Goal: Information Seeking & Learning: Learn about a topic

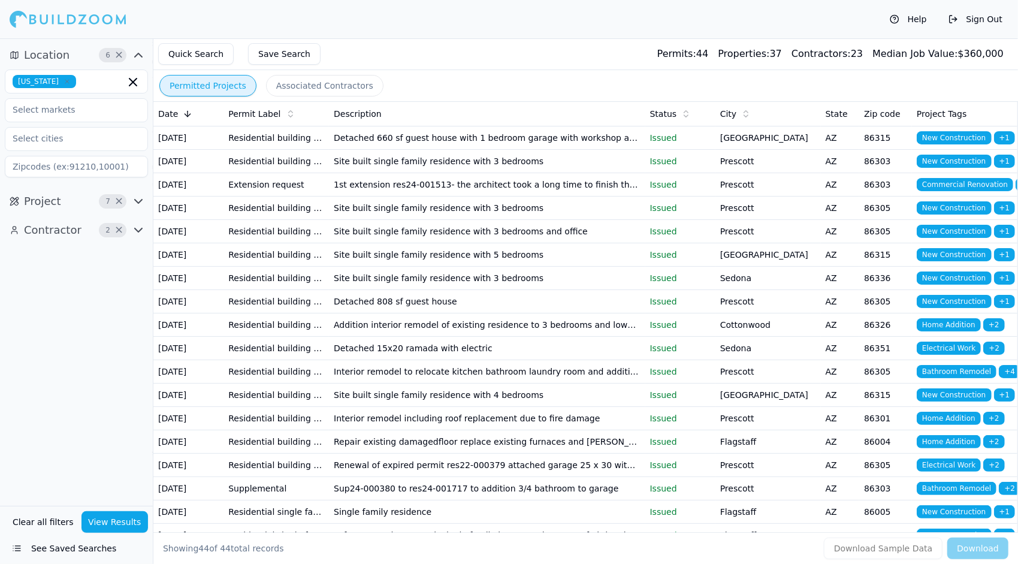
click at [71, 552] on button "See Saved Searches" at bounding box center [76, 548] width 143 height 22
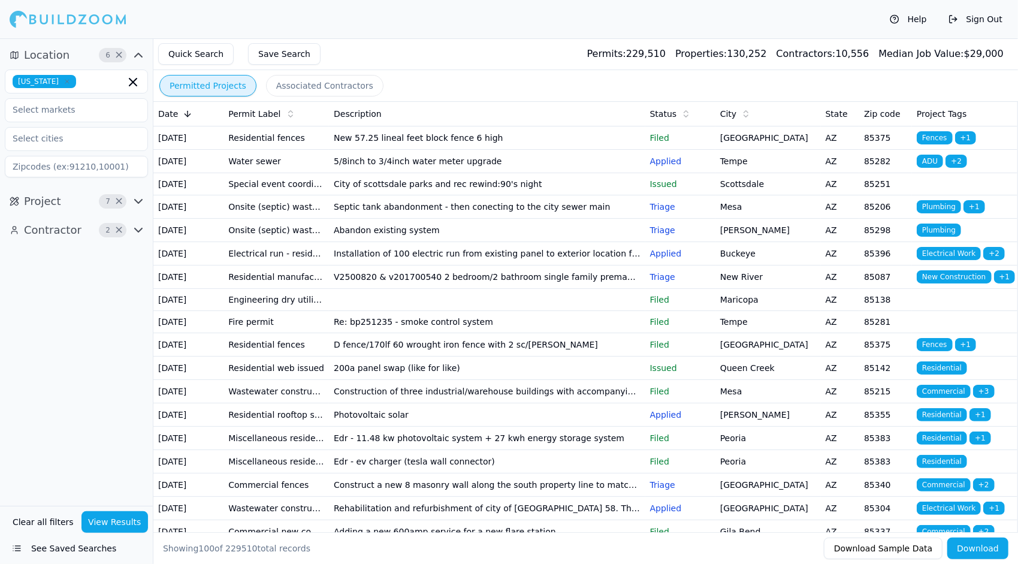
click at [449, 149] on td "New 57.25 lineal feet block fence 6 high" at bounding box center [487, 137] width 316 height 23
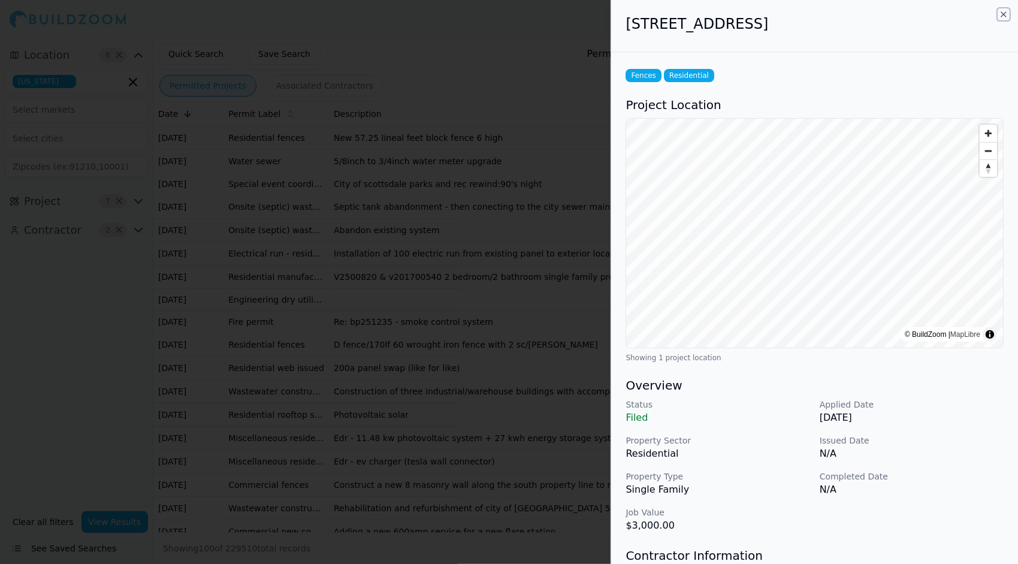
click at [1001, 13] on icon "button" at bounding box center [1003, 15] width 10 height 10
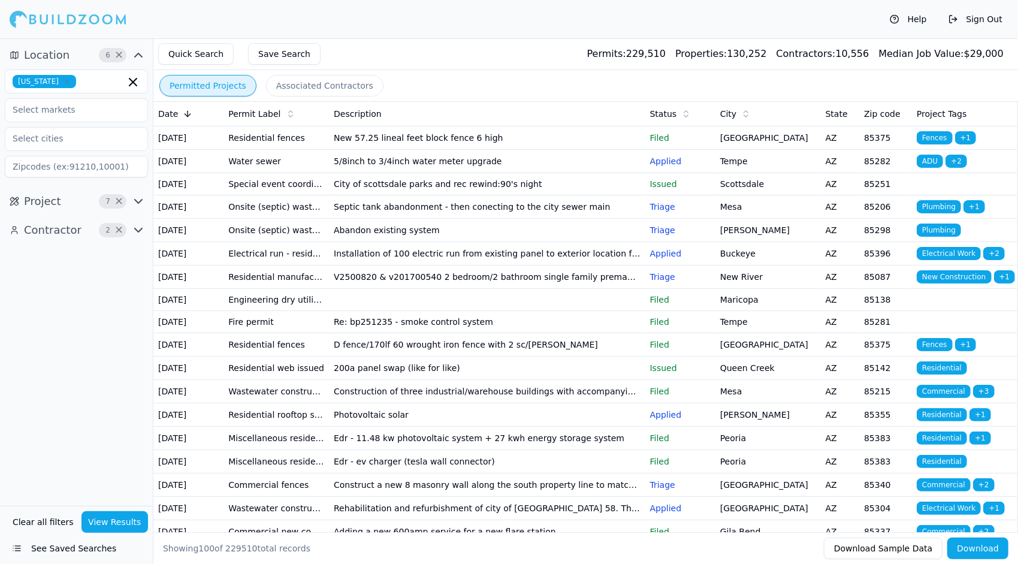
scroll to position [60, 0]
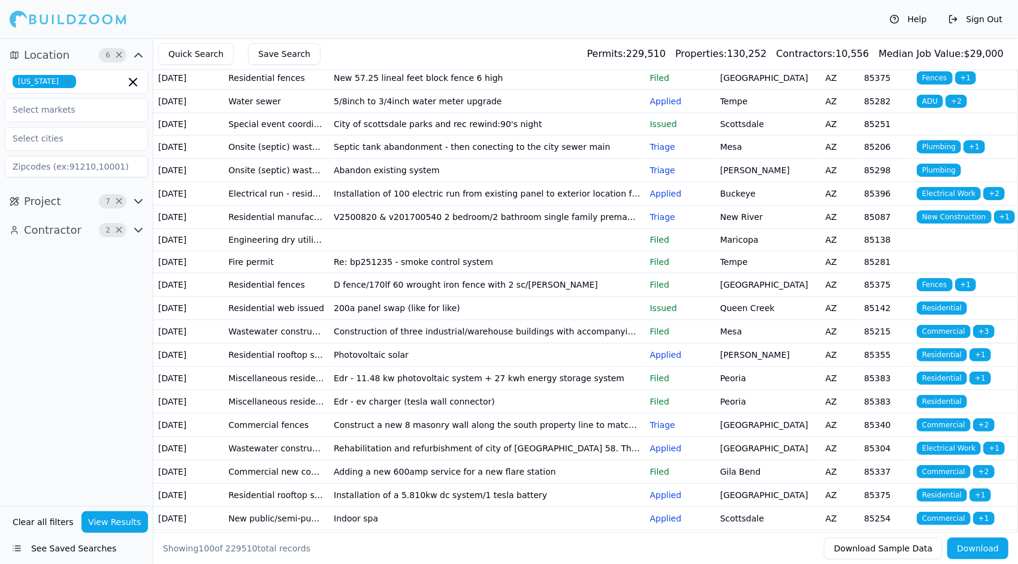
click at [510, 228] on td "V2500820 & v201700540 2 bedroom/2 bathroom single family premanufactured home" at bounding box center [487, 216] width 316 height 23
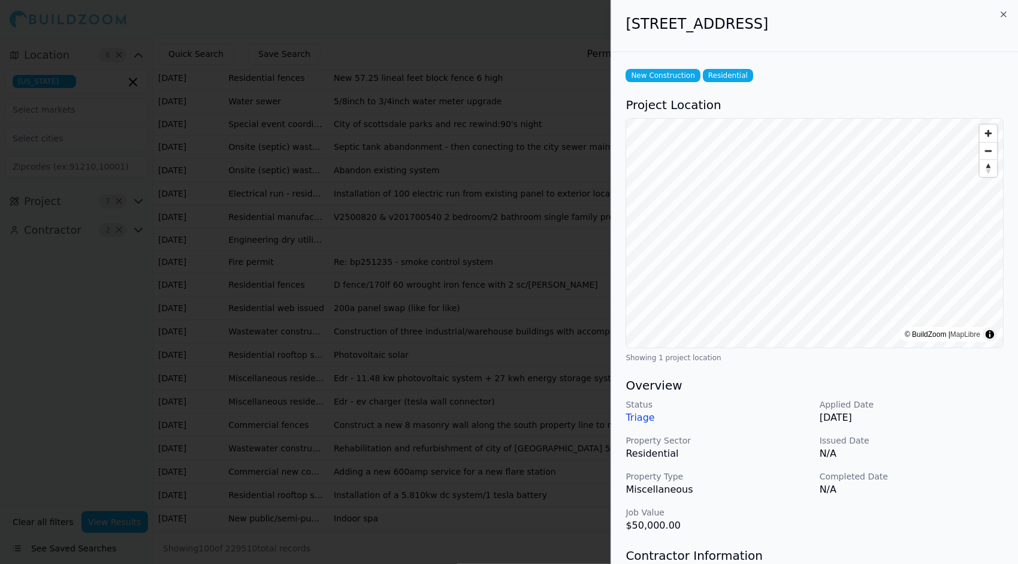
click at [640, 419] on p "Triage" at bounding box center [717, 417] width 184 height 14
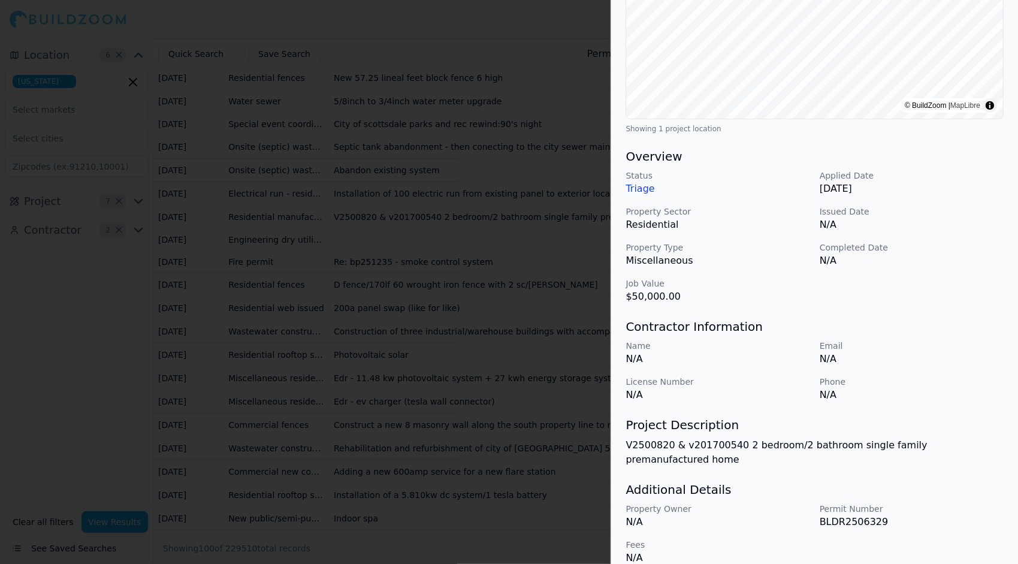
scroll to position [0, 0]
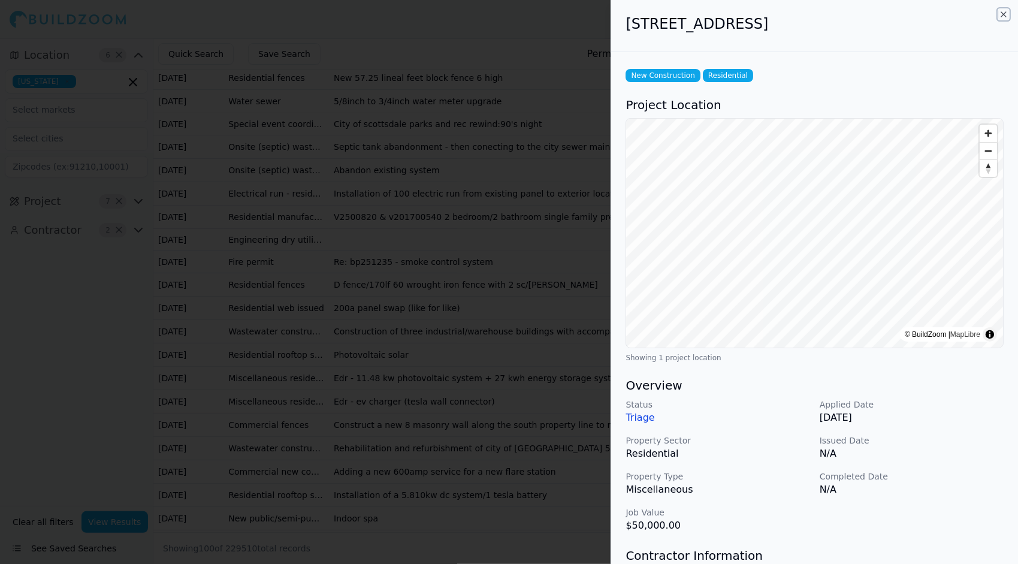
click at [1003, 17] on icon "button" at bounding box center [1003, 15] width 10 height 10
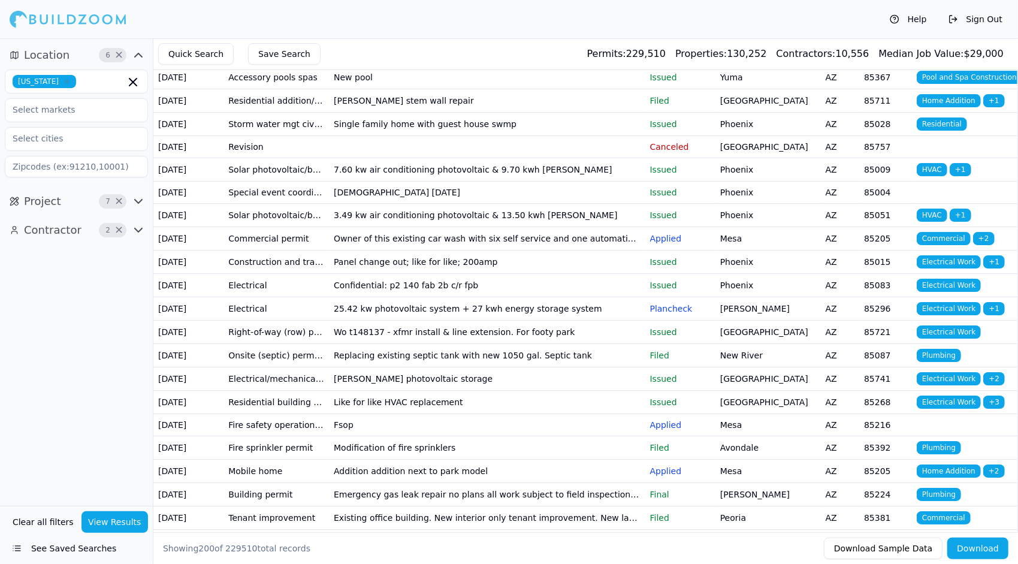
scroll to position [2815, 0]
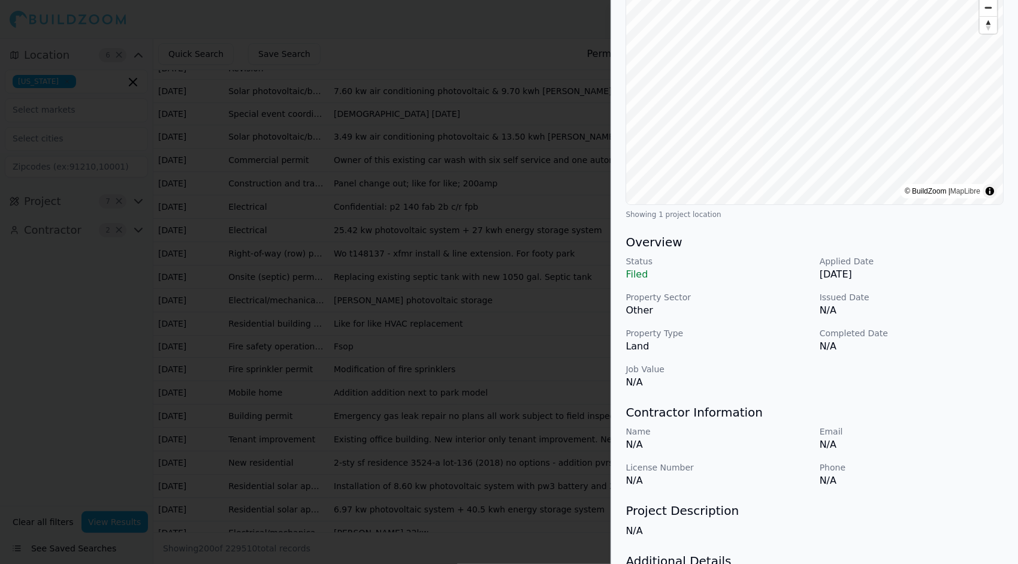
scroll to position [0, 0]
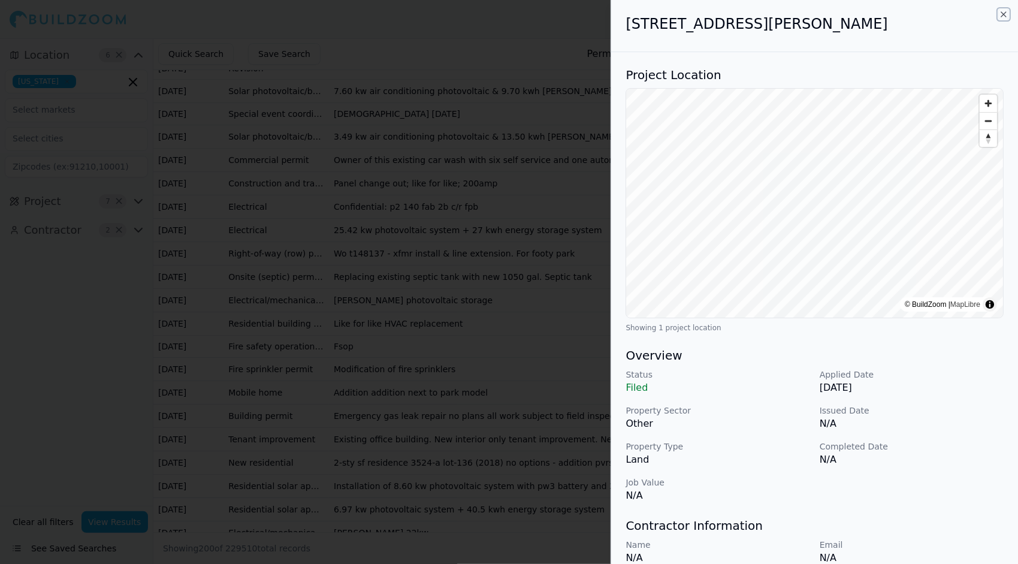
click at [1004, 14] on icon "button" at bounding box center [1003, 14] width 5 height 5
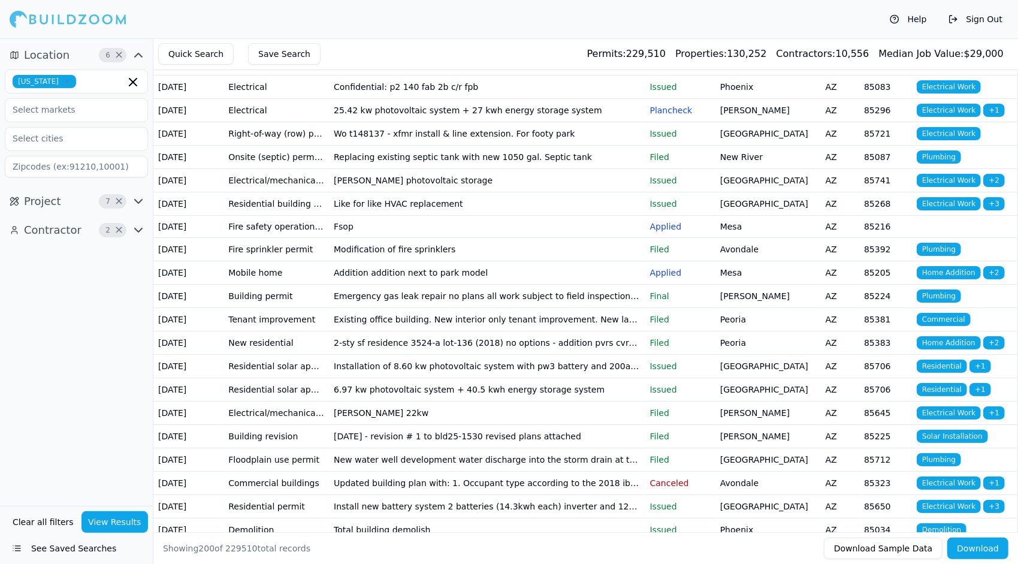
scroll to position [3054, 0]
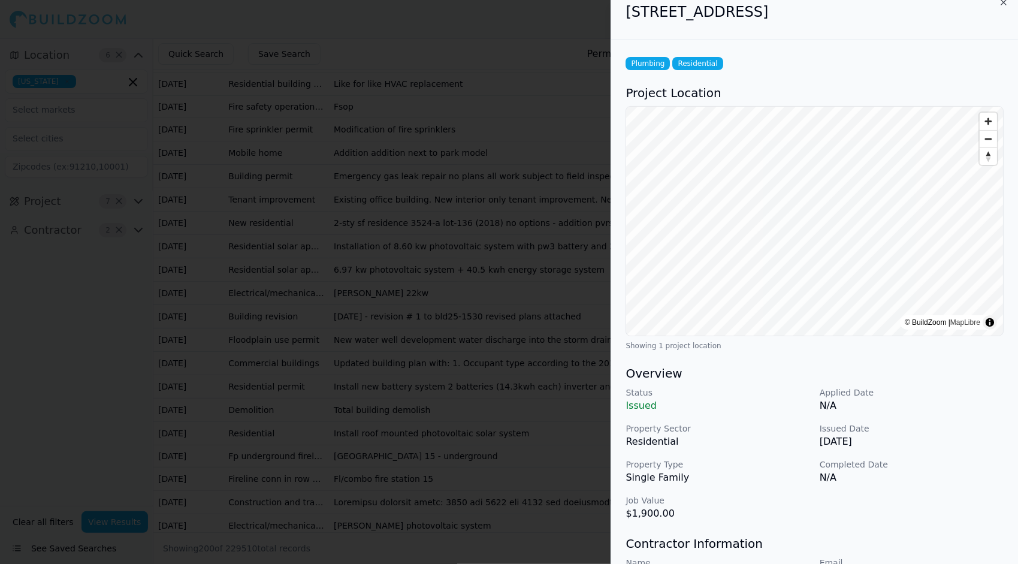
scroll to position [0, 0]
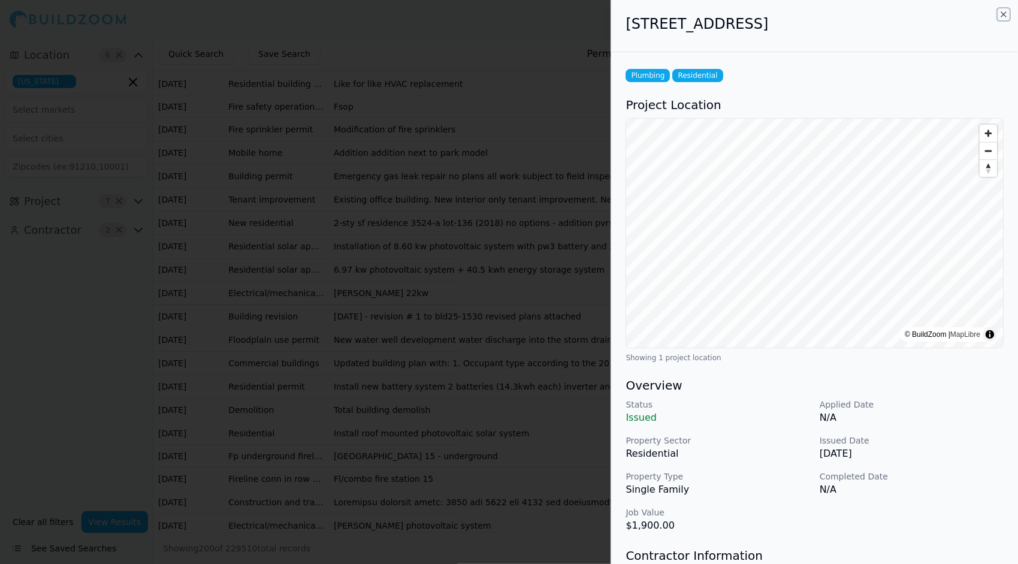
click at [1000, 14] on icon "button" at bounding box center [1003, 15] width 10 height 10
